Goal: Task Accomplishment & Management: Complete application form

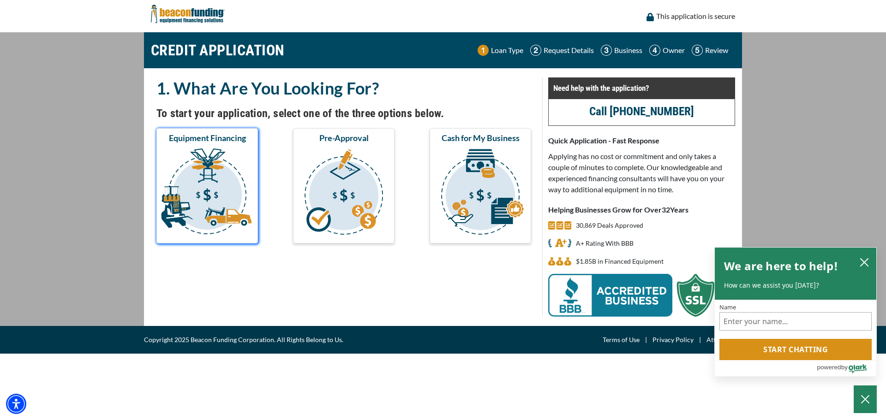
click at [226, 173] on img "submit" at bounding box center [207, 193] width 98 height 92
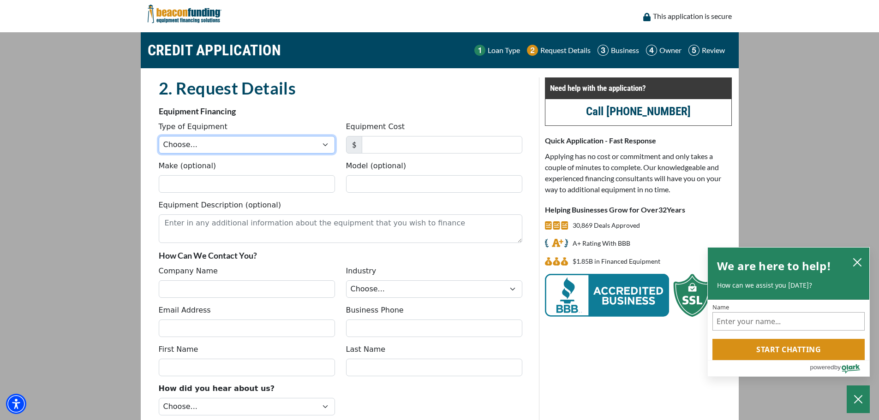
click at [323, 146] on select "Choose... Backhoe Boom/Bucket Truck Chipper Commercial Mower Crane DTG/DTF Prin…" at bounding box center [247, 145] width 176 height 18
select select "2"
click at [159, 136] on select "Choose... Backhoe Boom/Bucket Truck Chipper Commercial Mower Crane DTG/DTF Prin…" at bounding box center [247, 145] width 176 height 18
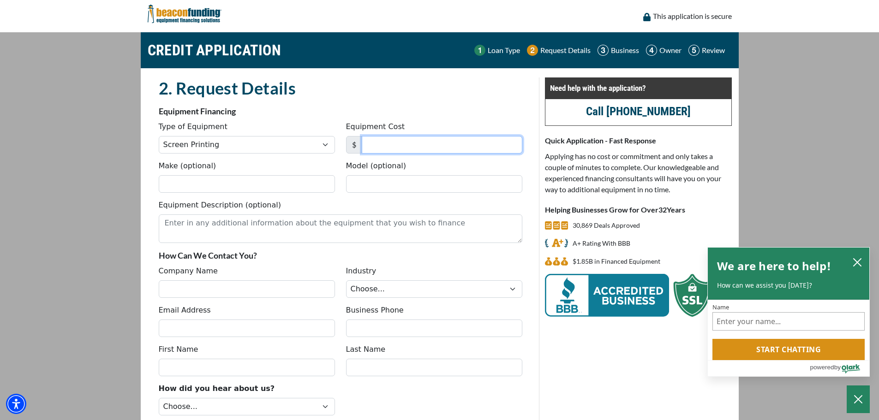
click at [378, 146] on input "Equipment Cost" at bounding box center [442, 145] width 161 height 18
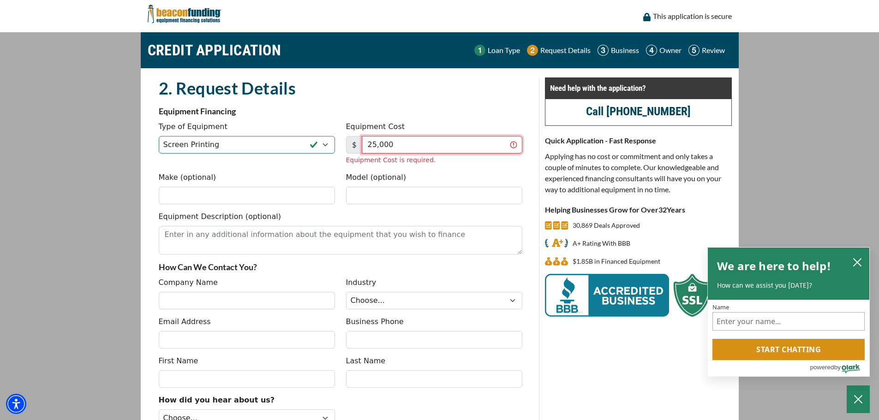
type input "25,000"
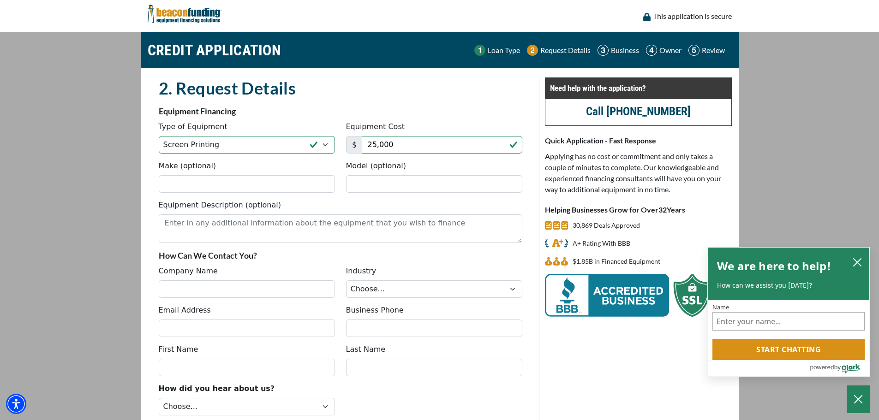
click at [423, 161] on fieldset "2. Request Details There was an issue while saving the data. Please try again a…" at bounding box center [340, 270] width 375 height 386
click at [215, 180] on input "Make (optional)" at bounding box center [247, 184] width 176 height 18
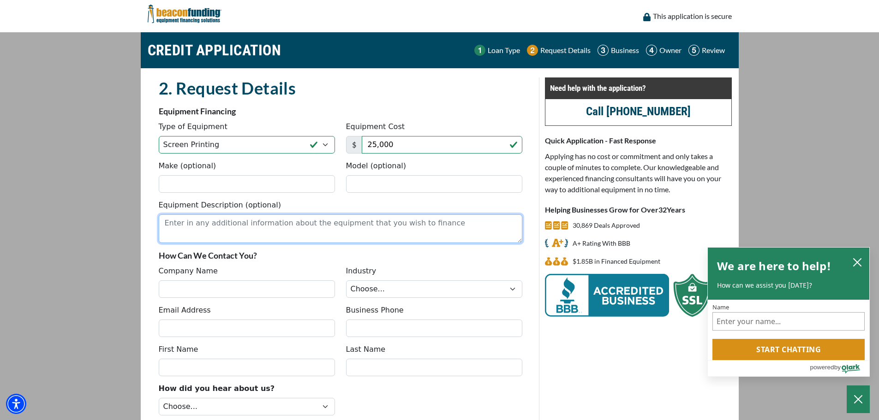
click at [215, 218] on textarea "Equipment Description (optional)" at bounding box center [341, 229] width 364 height 29
type textarea "v"
type textarea "Vastex ....used dryer Vastex 6c/6s printer Vastex 4c/4s printer"
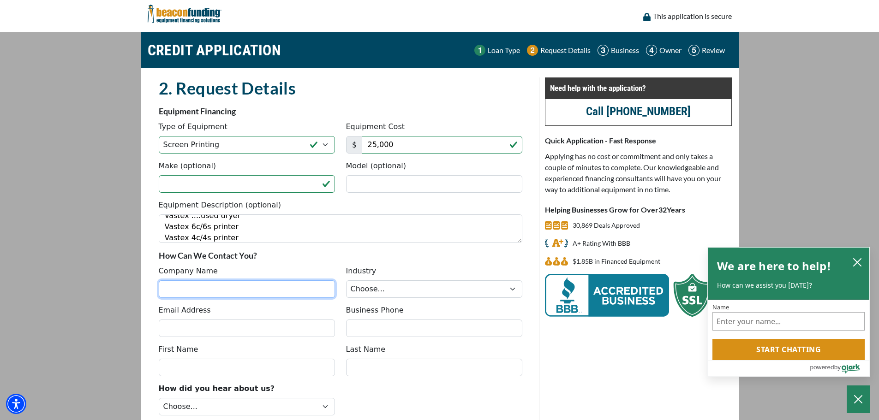
click at [223, 288] on input "Company Name" at bounding box center [247, 289] width 176 height 18
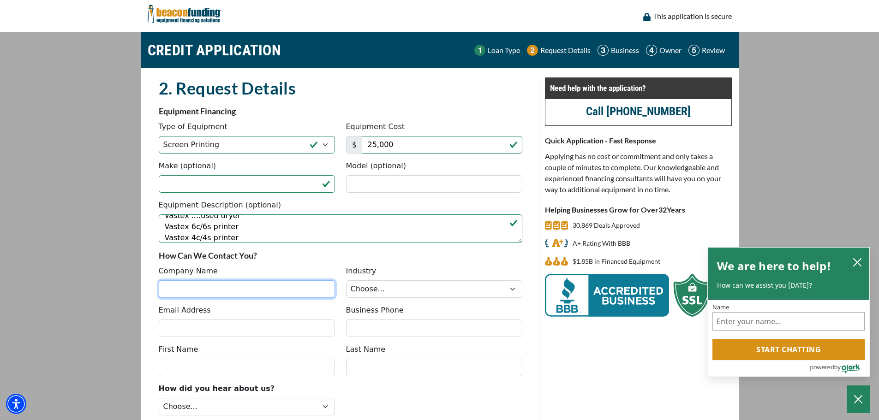
type input "Donnelly Clothing CO"
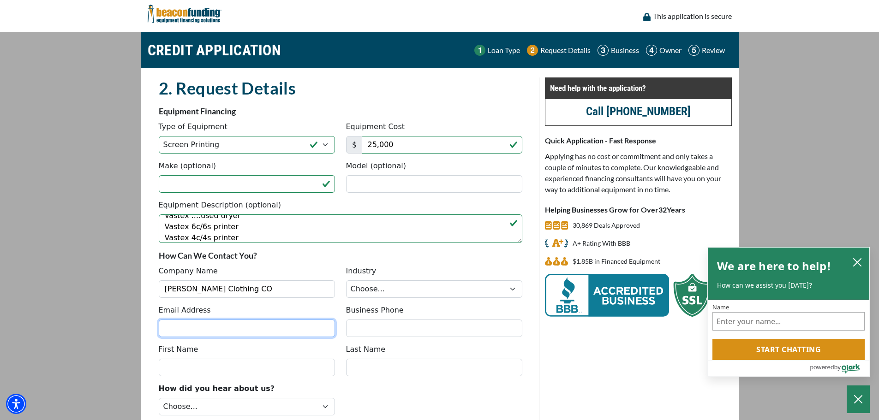
type input "donnellygfx@yahoo.com"
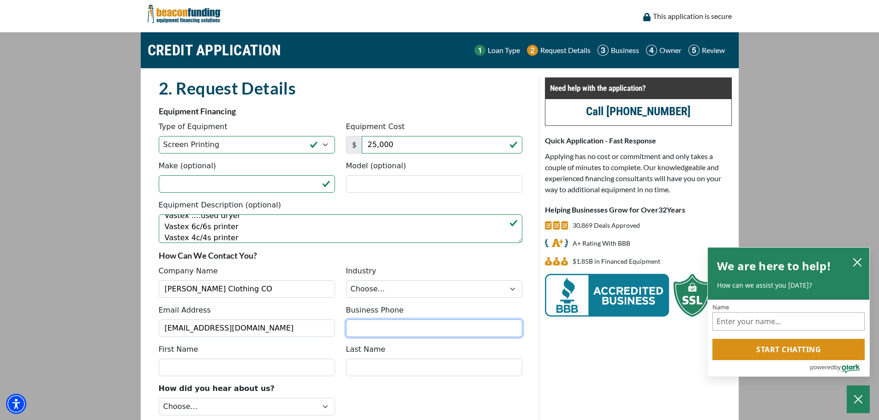
type input "5672049771"
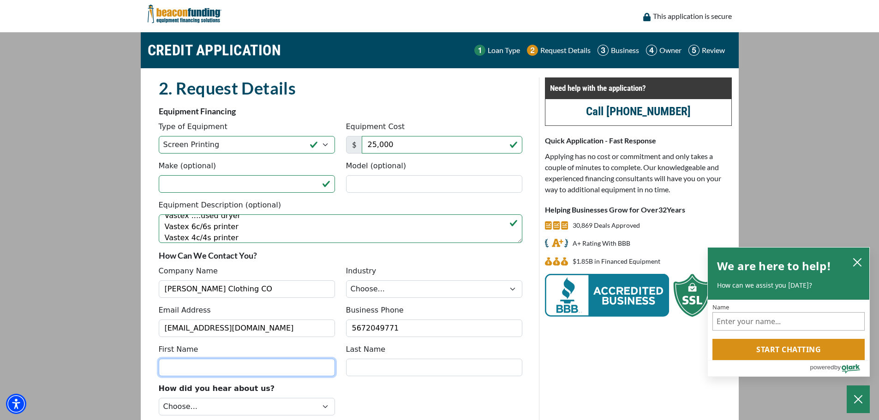
type input "SHAWN"
type input "DONNELLY"
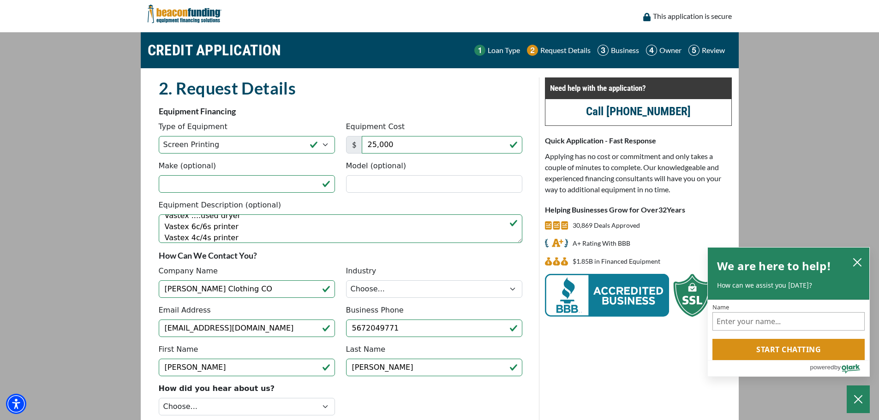
type input "(567) 204-9771"
click at [413, 292] on select "Choose... Towing Landscape/Hardscape Decorated Apparel Septic Light Constructio…" at bounding box center [434, 289] width 176 height 18
select select "3"
click at [346, 280] on select "Choose... Towing Landscape/Hardscape Decorated Apparel Septic Light Constructio…" at bounding box center [434, 289] width 176 height 18
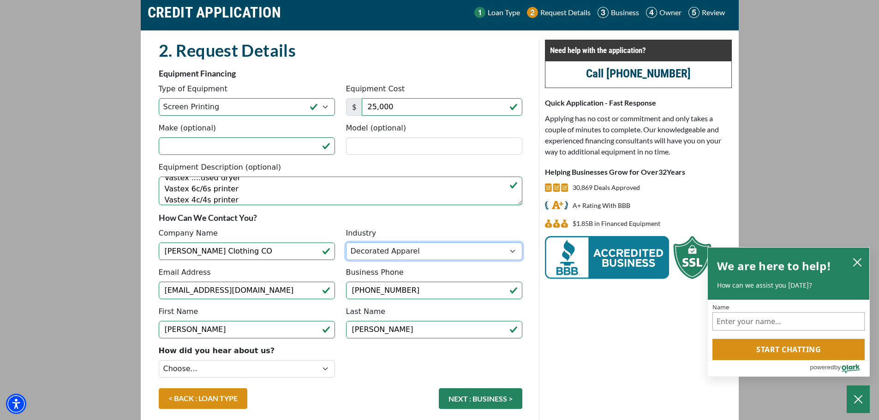
scroll to position [80, 0]
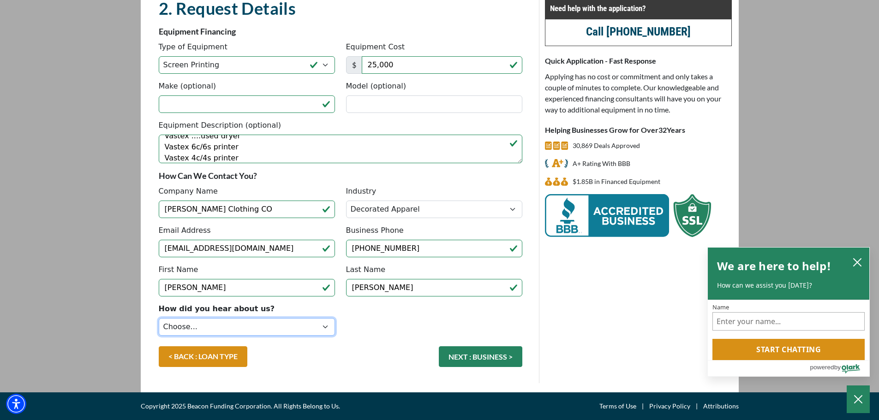
click at [242, 326] on select "Choose... Internet Search Vendor Referral Word of Mouth Client Referral Email E…" at bounding box center [247, 327] width 176 height 18
select select "5"
click at [159, 318] on select "Choose... Internet Search Vendor Referral Word of Mouth Client Referral Email E…" at bounding box center [247, 327] width 176 height 18
click at [90, 220] on main "CREDIT APPLICATION Loan Type Request Details Business Owner Review" at bounding box center [439, 172] width 879 height 440
click at [473, 360] on button "NEXT : BUSINESS >" at bounding box center [480, 356] width 83 height 21
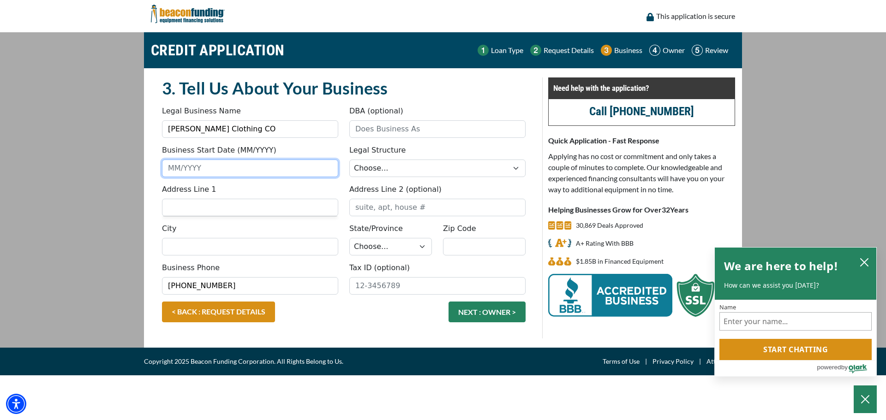
click at [208, 166] on input "Business Start Date (MM/YYYY)" at bounding box center [250, 169] width 176 height 18
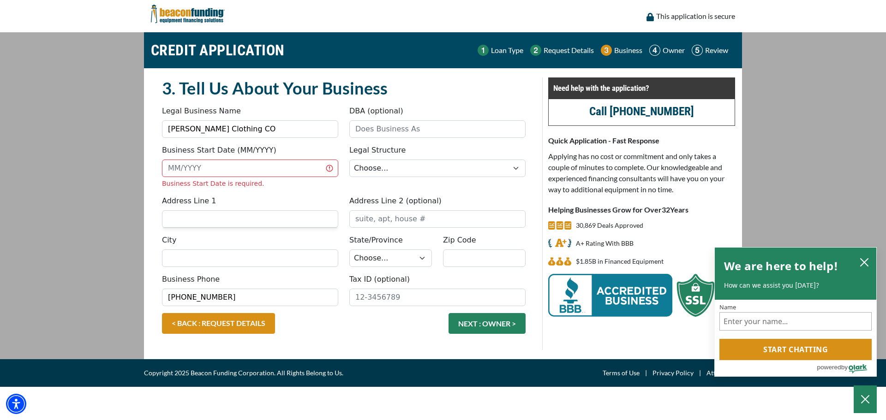
click at [87, 180] on main "CREDIT APPLICATION Loan Type Request Details Business Owner Review" at bounding box center [443, 195] width 886 height 327
click at [181, 170] on input "Business Start Date (MM/YYYY)" at bounding box center [250, 169] width 176 height 18
type input "05/2010"
click at [260, 189] on fieldset "3. Tell Us About Your Business Something went wrong, please try again. Legal Bu…" at bounding box center [343, 213] width 375 height 273
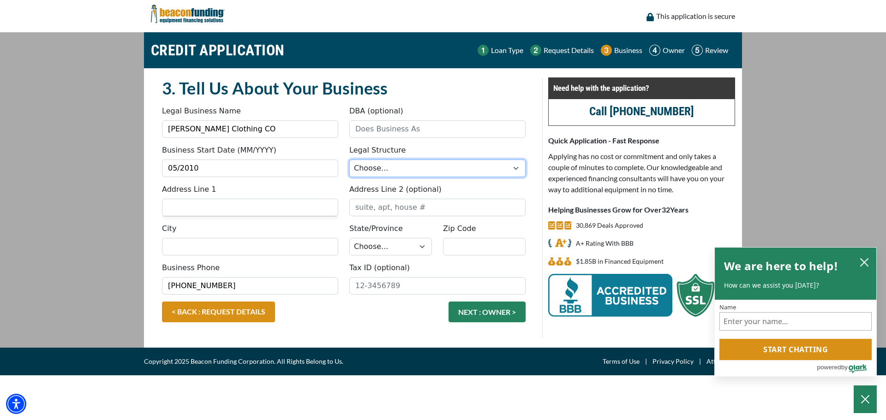
click at [366, 167] on select "Choose... Corporation LLC LLP Municipality Non-Profit Partnership Proprietorship" at bounding box center [437, 169] width 176 height 18
select select "4"
click at [349, 160] on select "Choose... Corporation LLC LLP Municipality Non-Profit Partnership Proprietorship" at bounding box center [437, 169] width 176 height 18
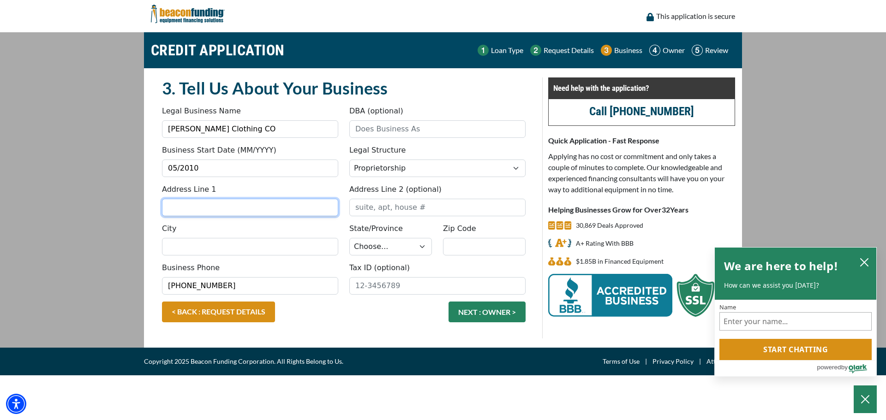
click at [207, 203] on input "Address Line 1" at bounding box center [250, 208] width 176 height 18
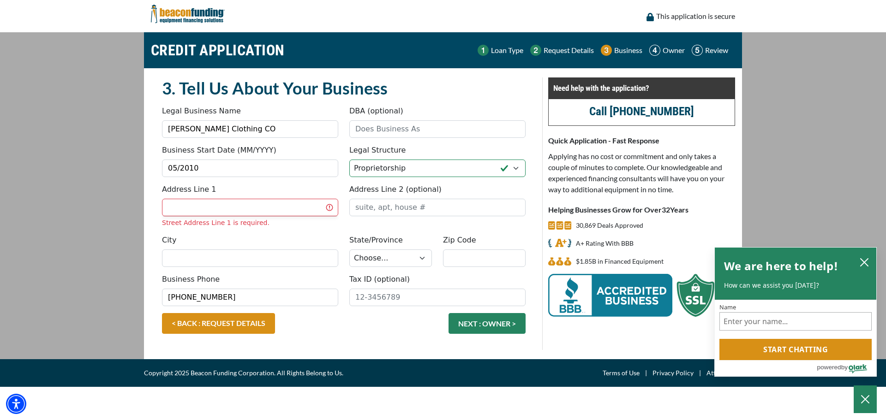
click at [240, 230] on div "Address Line 1 Street Address Line 1 is required. Address Line 2 (optional)" at bounding box center [343, 209] width 375 height 51
click at [222, 209] on input "Address Line 1" at bounding box center [250, 208] width 176 height 18
click at [241, 212] on input "Address Line 1" at bounding box center [250, 208] width 176 height 18
type input "2390 Baty Rd Ste P"
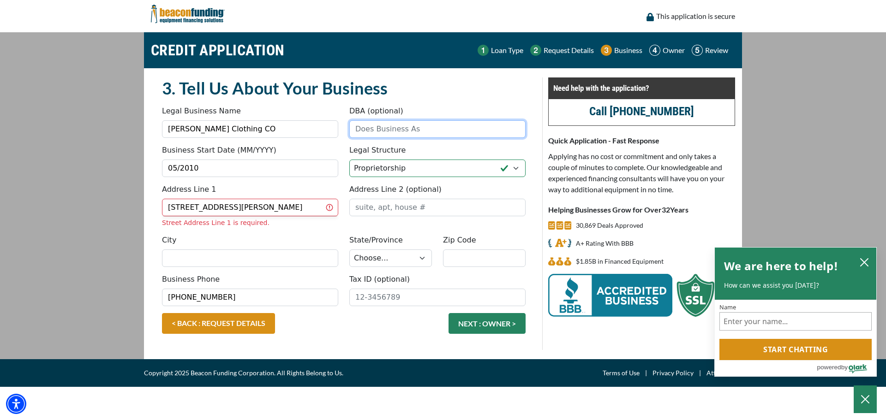
type input "Donnelly Clothing CO"
type input "Lima"
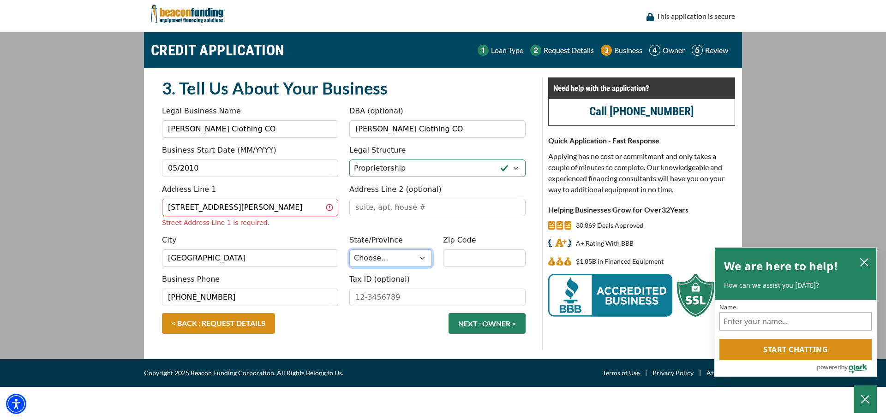
select select "37"
type input "45807"
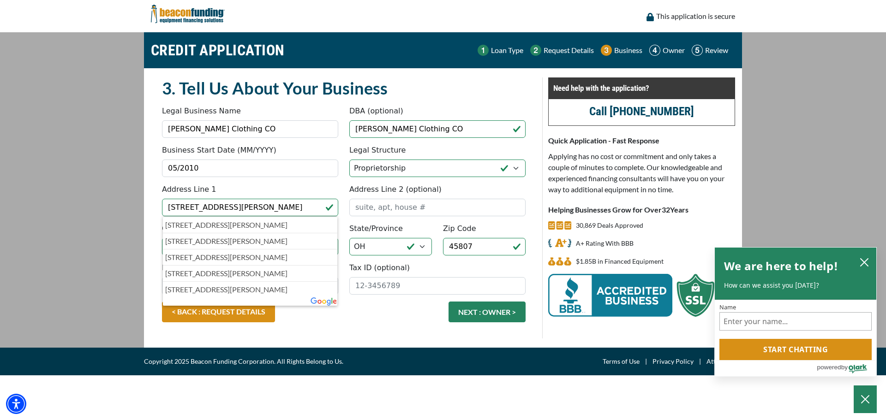
click at [117, 231] on main "CREDIT APPLICATION Loan Type Request Details Business Owner Review" at bounding box center [443, 190] width 886 height 316
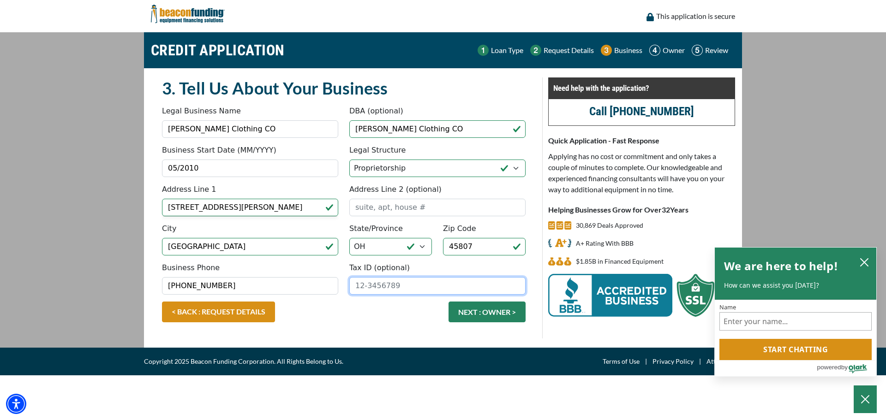
click at [374, 285] on input "Tax ID (optional)" at bounding box center [437, 286] width 176 height 18
click at [413, 312] on fieldset "3. Tell Us About Your Business Something went wrong, please try again. Legal Bu…" at bounding box center [343, 207] width 375 height 261
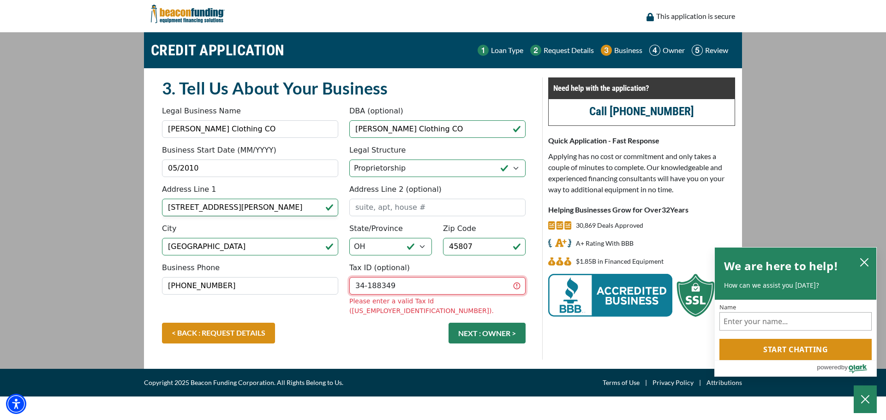
click at [377, 288] on input "34-188349" at bounding box center [437, 286] width 176 height 18
type input "34-1880349"
click at [385, 323] on div "< BACK : REQUEST DETAILS NEXT : OWNER >" at bounding box center [343, 338] width 375 height 30
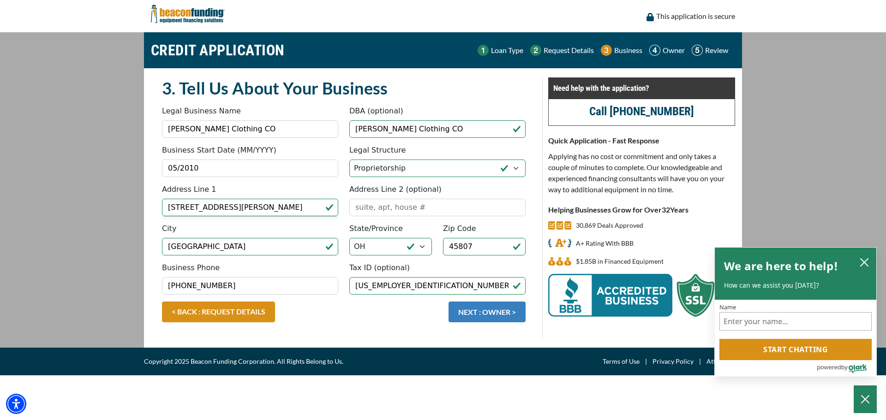
click at [489, 314] on button "NEXT : OWNER >" at bounding box center [486, 312] width 77 height 21
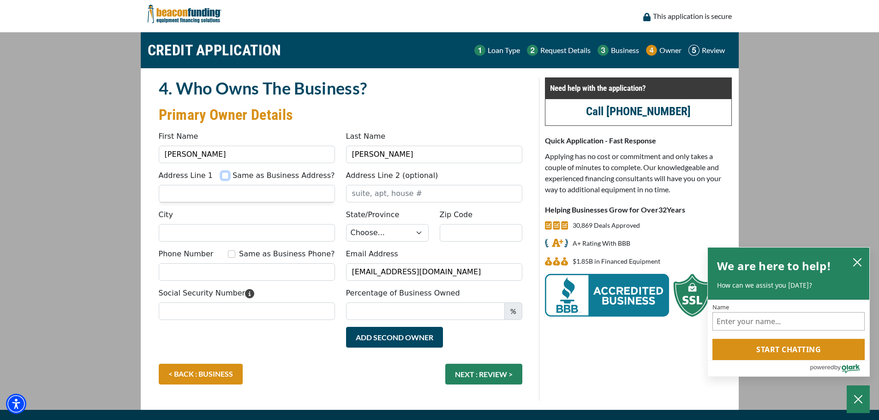
click at [229, 175] on input "Same as Business Address?" at bounding box center [224, 175] width 7 height 7
checkbox input "true"
type input "2390 Baty Rd Ste P"
type input "Lima"
select select "37"
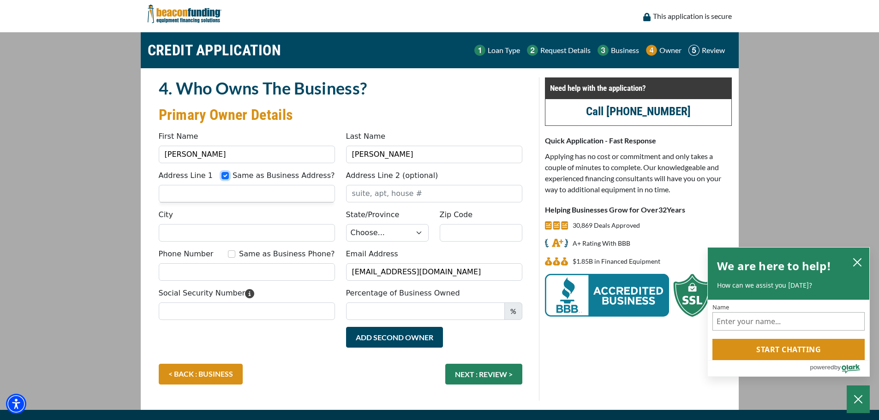
type input "45807"
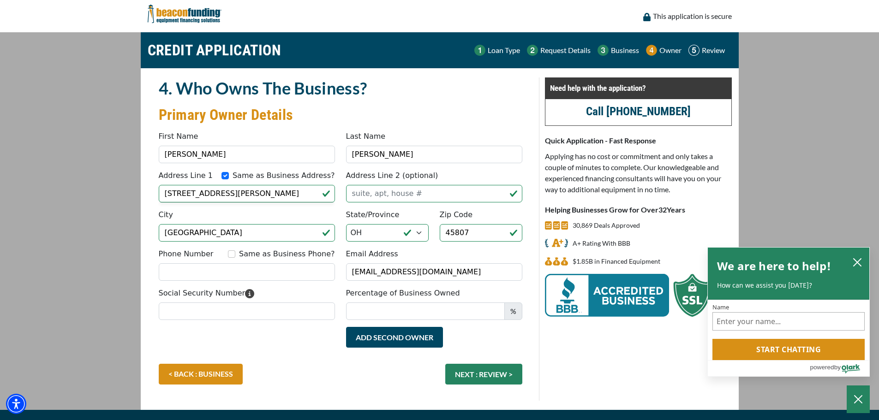
click at [249, 257] on div "Same as Business Phone?" at bounding box center [281, 254] width 107 height 11
click at [235, 255] on input "Same as Business Phone?" at bounding box center [231, 253] width 7 height 7
checkbox input "true"
type input "[PHONE_NUMBER]"
click at [174, 311] on input "Social Security Number" at bounding box center [247, 312] width 176 height 18
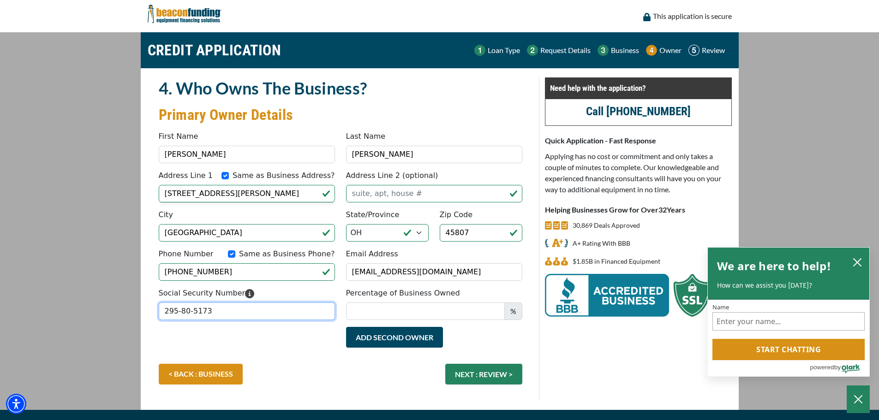
type input "295-80-5173"
click at [263, 333] on div "Add Second Owner Remove Second Owner" at bounding box center [340, 345] width 375 height 37
click at [373, 311] on input "Percentage of Business Owned" at bounding box center [425, 312] width 159 height 18
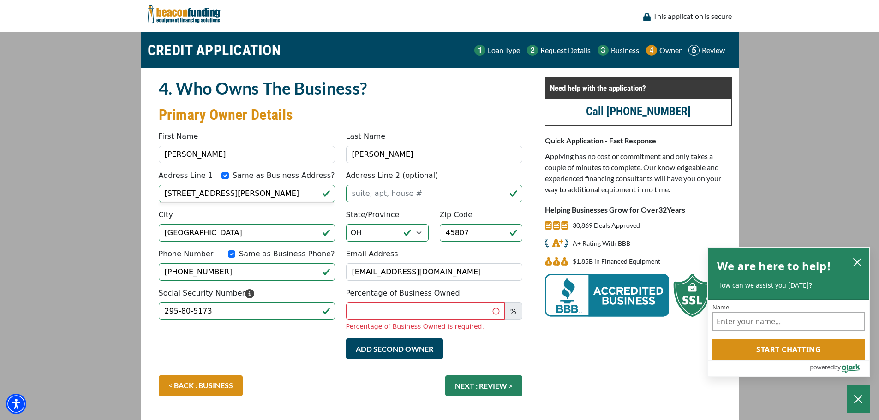
click at [296, 358] on div "Add Second Owner Remove Second Owner" at bounding box center [340, 357] width 375 height 37
click at [367, 312] on input "Percentage of Business Owned" at bounding box center [425, 312] width 159 height 18
type input "100"
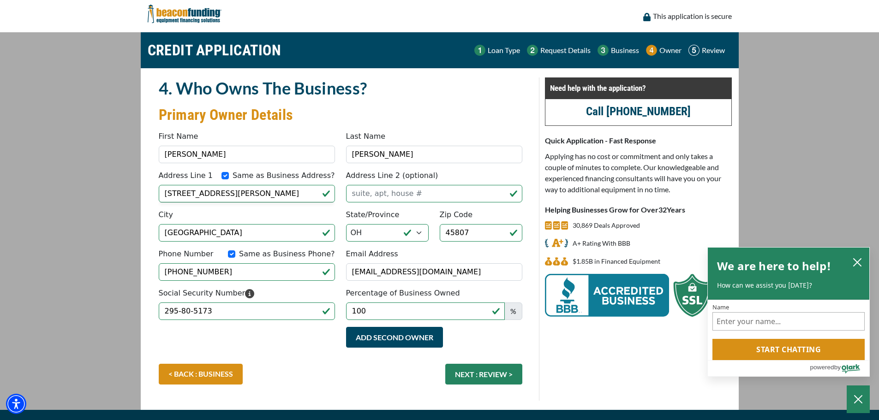
click at [305, 352] on div "Add Second Owner Remove Second Owner" at bounding box center [340, 345] width 375 height 37
click at [483, 372] on button "NEXT : REVIEW >" at bounding box center [483, 374] width 77 height 21
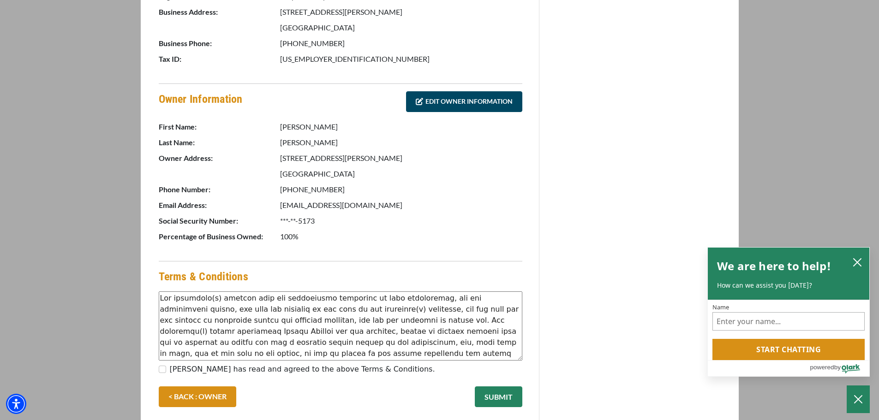
scroll to position [409, 0]
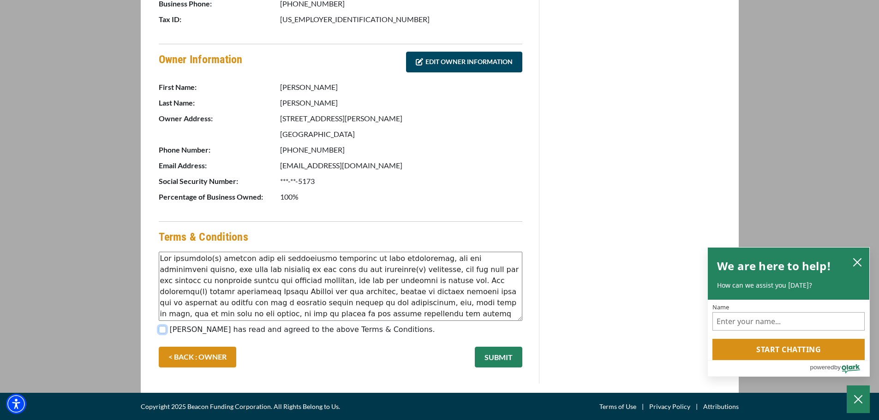
click at [162, 330] on input "[PERSON_NAME] has read and agreed to the above Terms & Conditions." at bounding box center [162, 329] width 7 height 7
checkbox input "true"
click at [503, 352] on button "SUBMIT" at bounding box center [499, 357] width 48 height 21
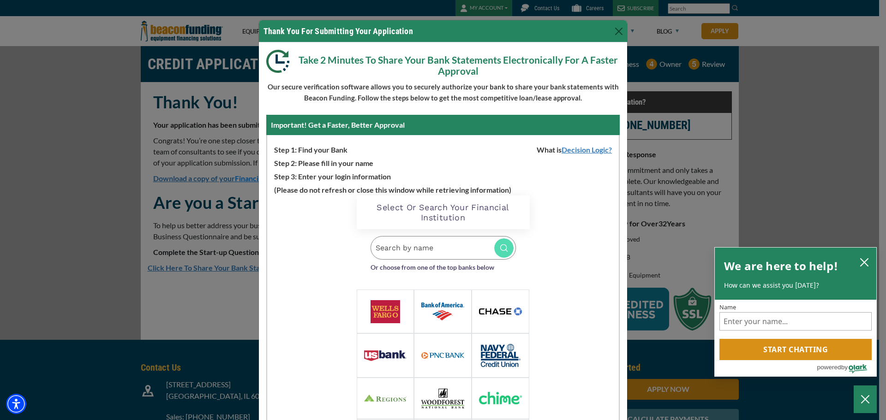
click at [345, 232] on div "Loading Widget Select Or Search Your Financial Institution Or choose from one o…" at bounding box center [443, 337] width 352 height 283
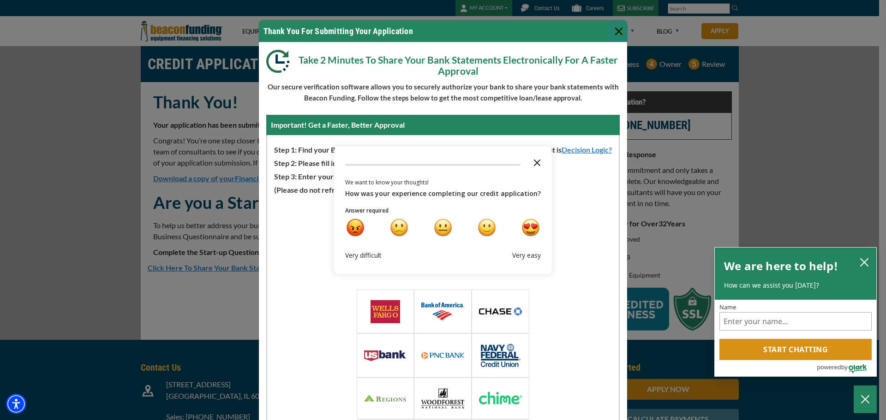
click at [534, 162] on polygon "Close the survey" at bounding box center [537, 162] width 7 height 7
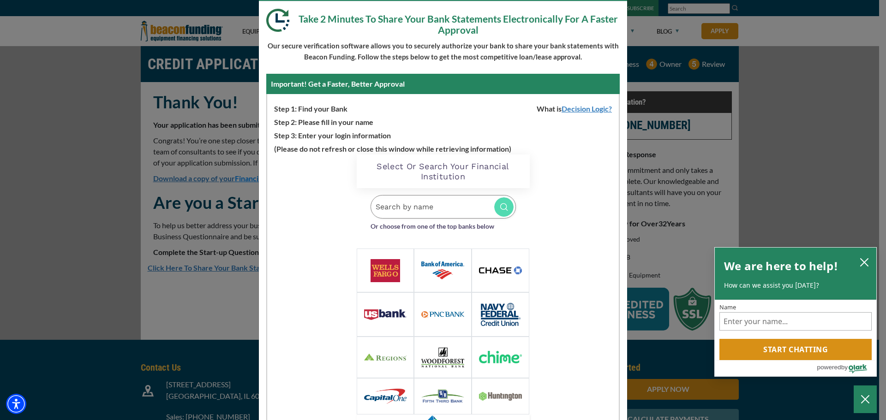
scroll to position [80, 0]
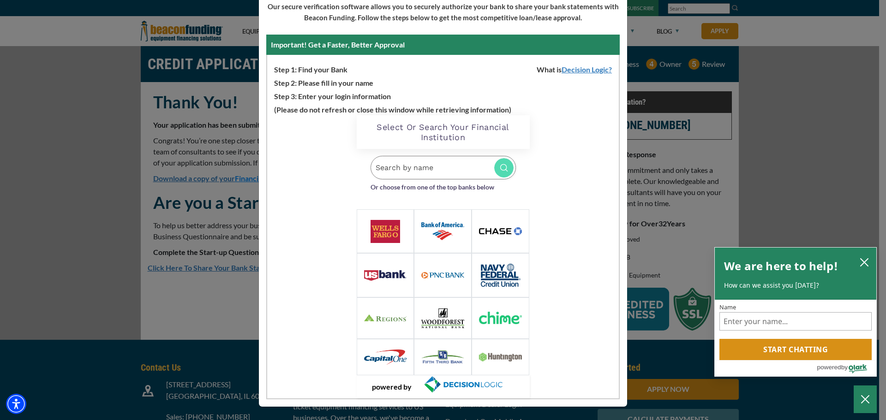
click at [862, 258] on icon "close chatbox" at bounding box center [863, 262] width 9 height 9
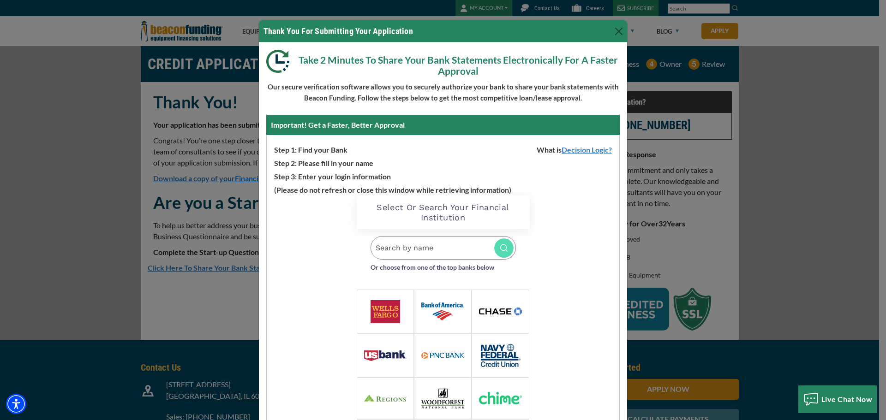
click at [430, 246] on input "Search by name" at bounding box center [442, 248] width 145 height 24
type input "lima superior"
click at [317, 244] on div "Loading Widget Select Or Search Your Financial Institution lima superior Or cho…" at bounding box center [443, 337] width 352 height 283
click at [433, 246] on input "lima superior" at bounding box center [442, 248] width 145 height 24
click at [596, 228] on div "Loading Widget Select Or Search Your Financial Institution lima superior Or cho…" at bounding box center [443, 337] width 352 height 283
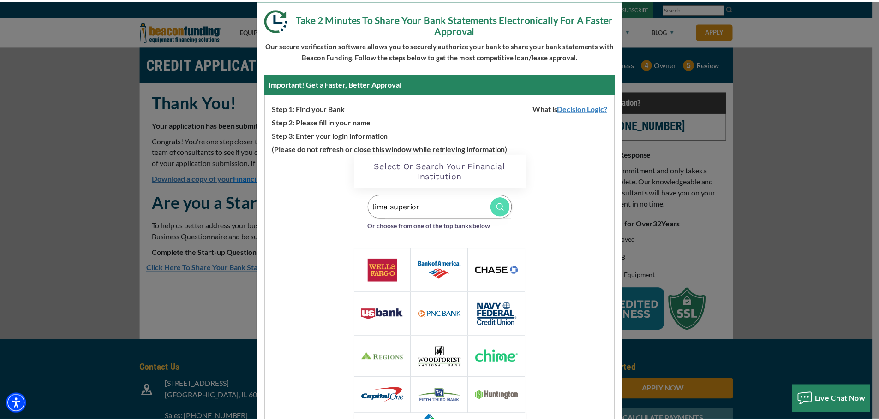
scroll to position [80, 0]
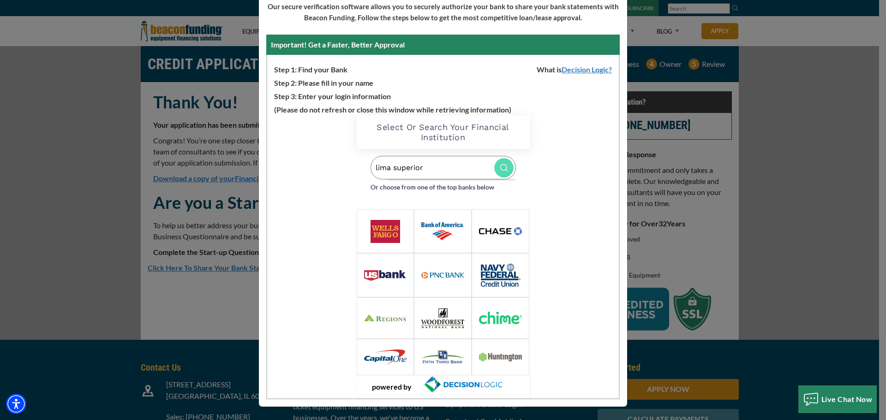
click at [115, 136] on div "Thank You For Submitting Your Application Take 2 Minutes To Share Your Bank Sta…" at bounding box center [443, 210] width 886 height 420
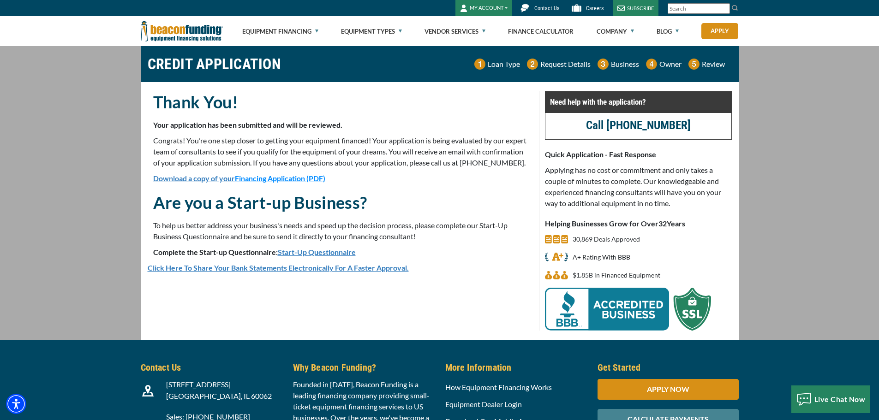
click at [205, 183] on link "Download a copy of your Financing Application (PDF)" at bounding box center [239, 178] width 172 height 9
